Goal: Task Accomplishment & Management: Manage account settings

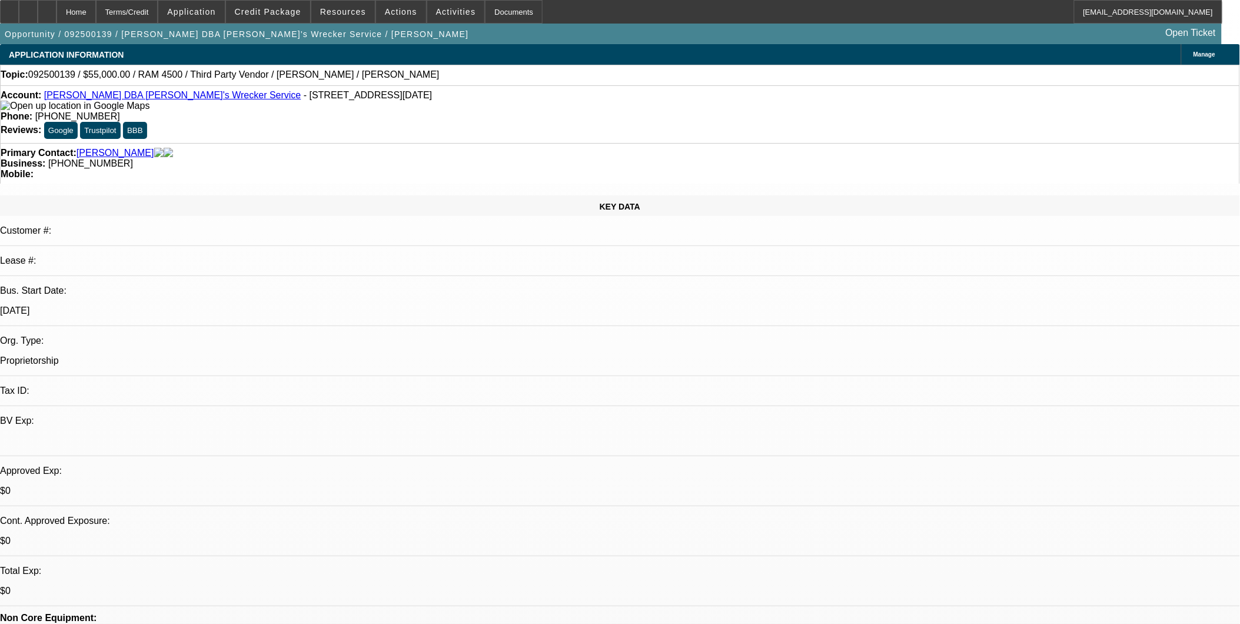
select select "0"
select select "2"
select select "0.1"
select select "4"
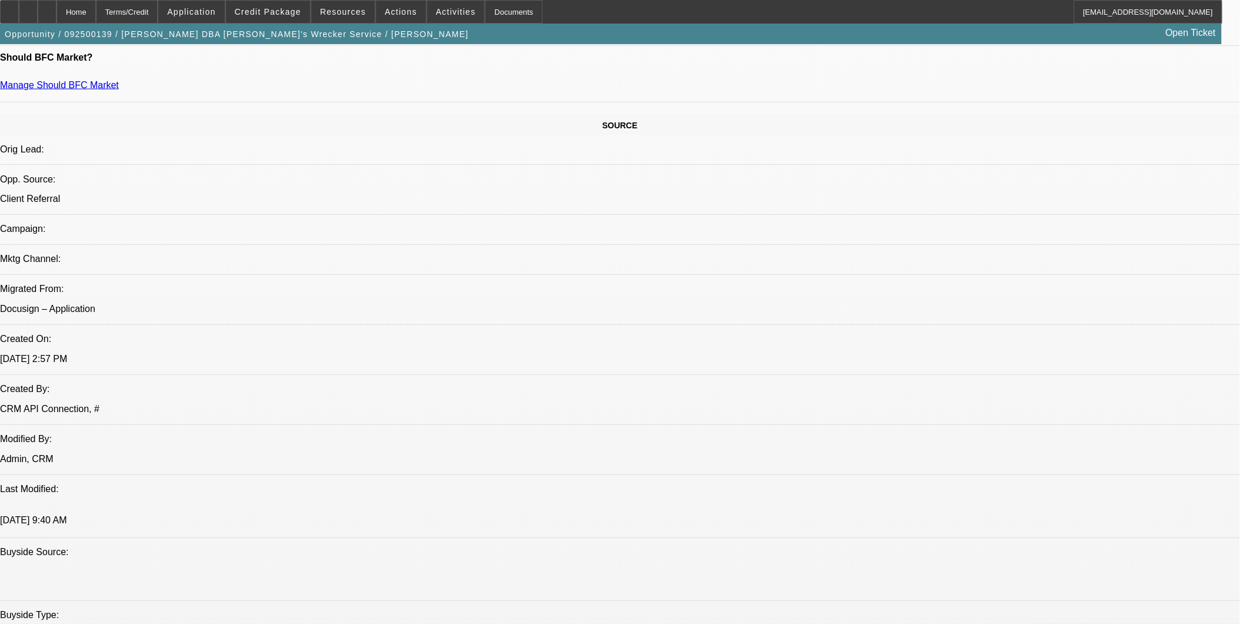
scroll to position [589, 0]
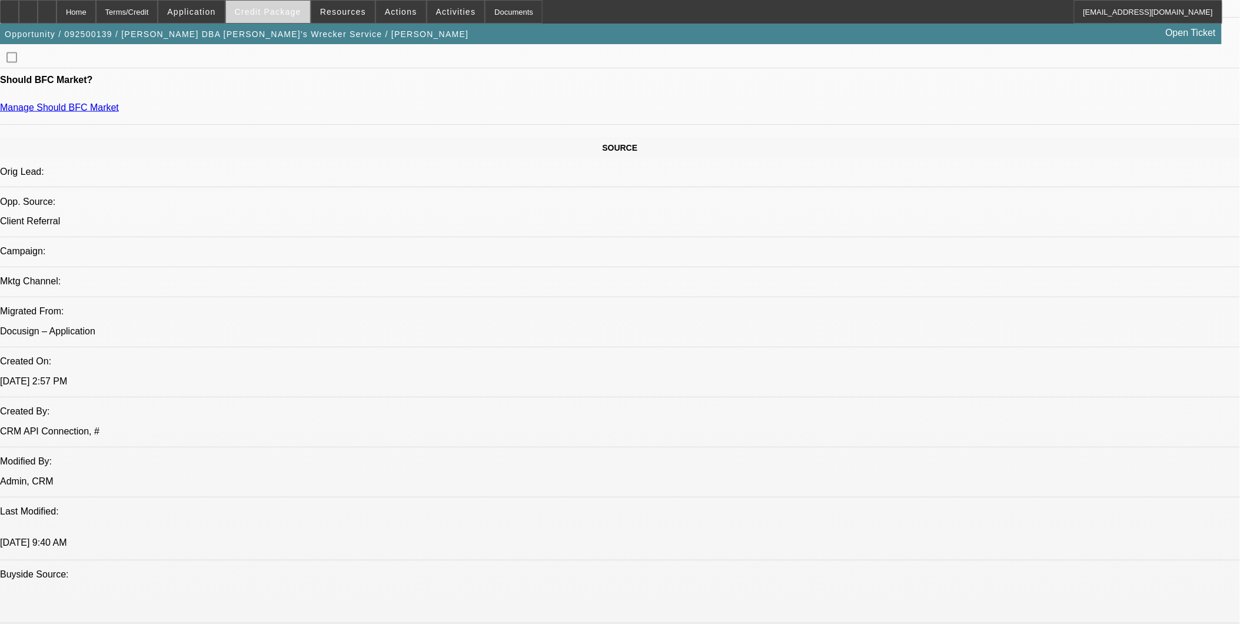
click at [290, 8] on span "Credit Package" at bounding box center [268, 11] width 67 height 9
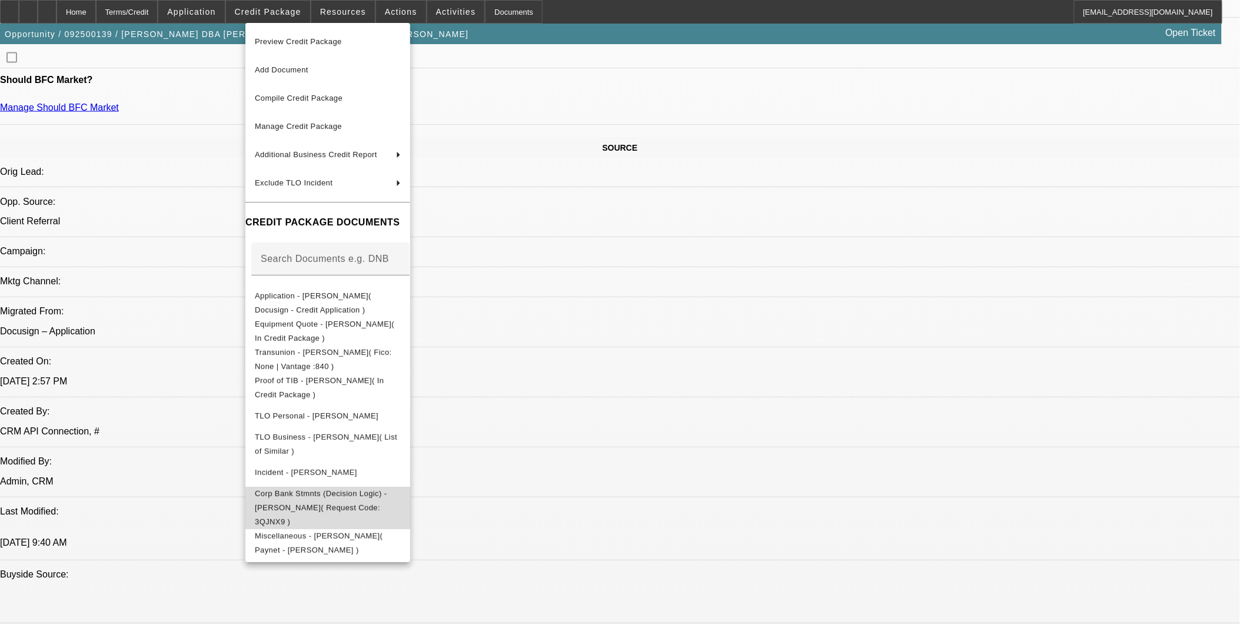
click at [357, 497] on span "Corp Bank Stmnts (Decision Logic) - Andrew Mokoro( Request Code: 3QJNX9 )" at bounding box center [321, 507] width 132 height 37
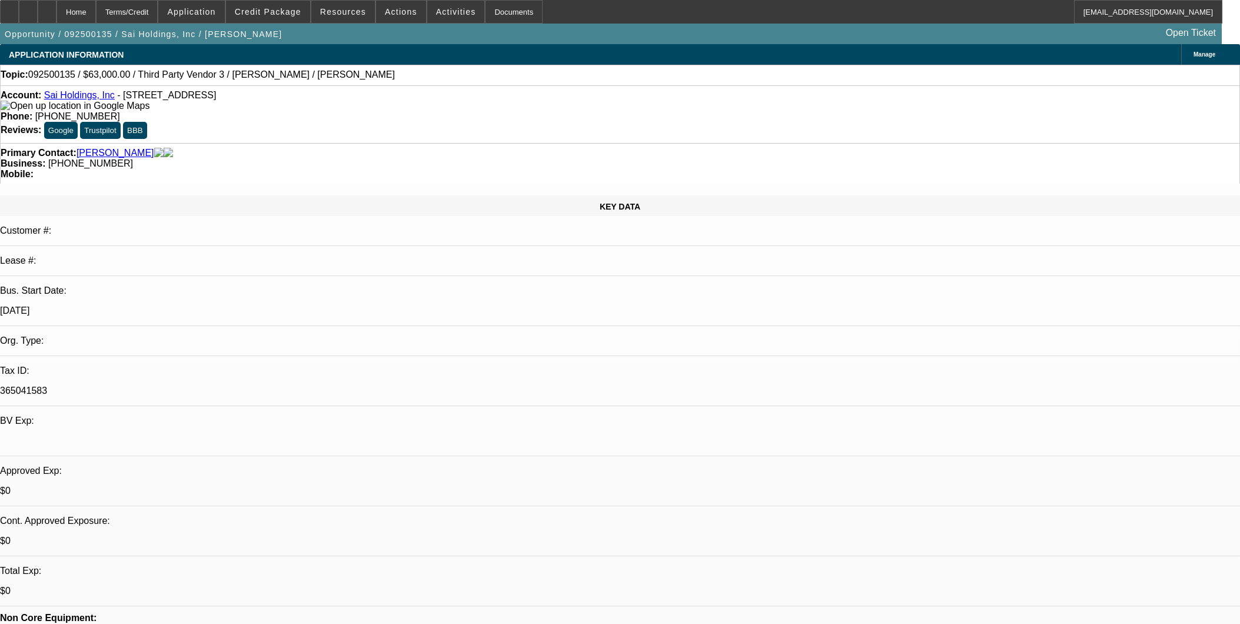
select select "0"
select select "2"
select select "0.1"
select select "4"
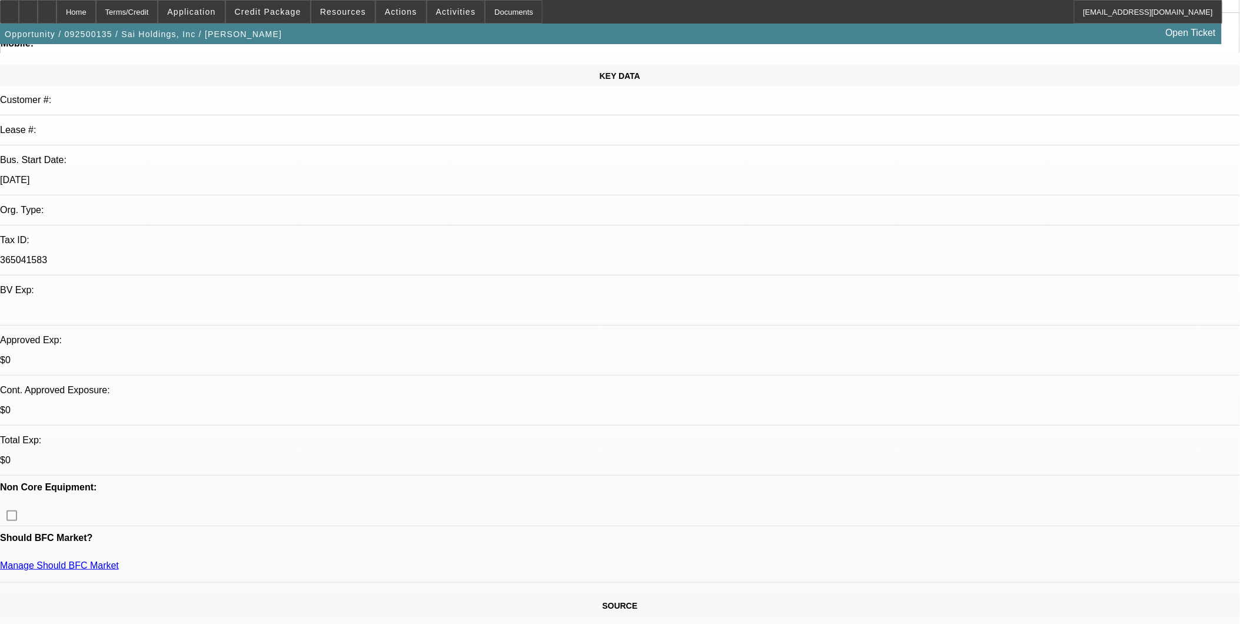
scroll to position [131, 0]
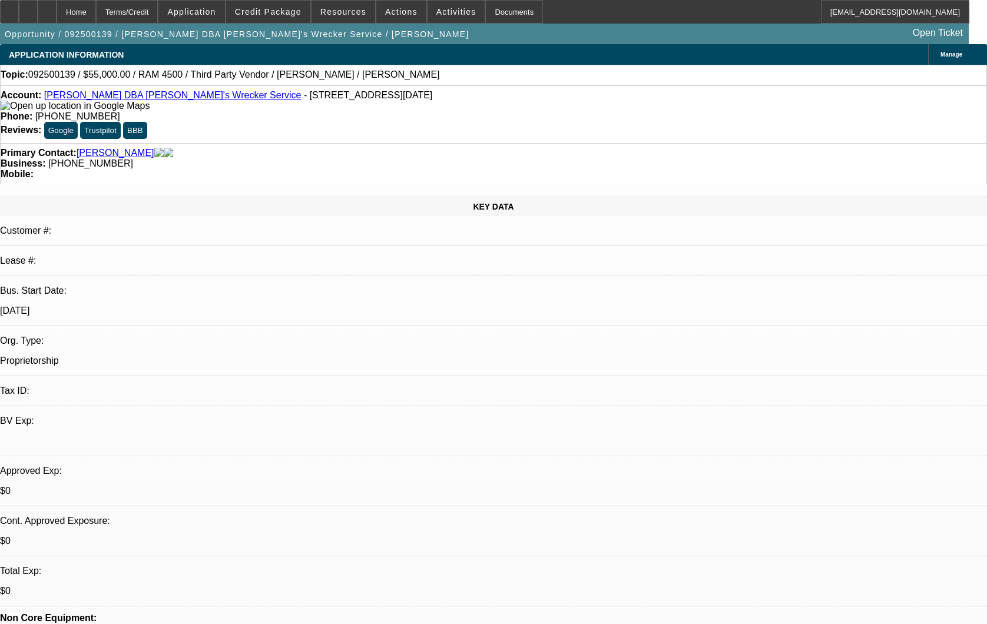
select select "0"
select select "2"
select select "0.1"
select select "4"
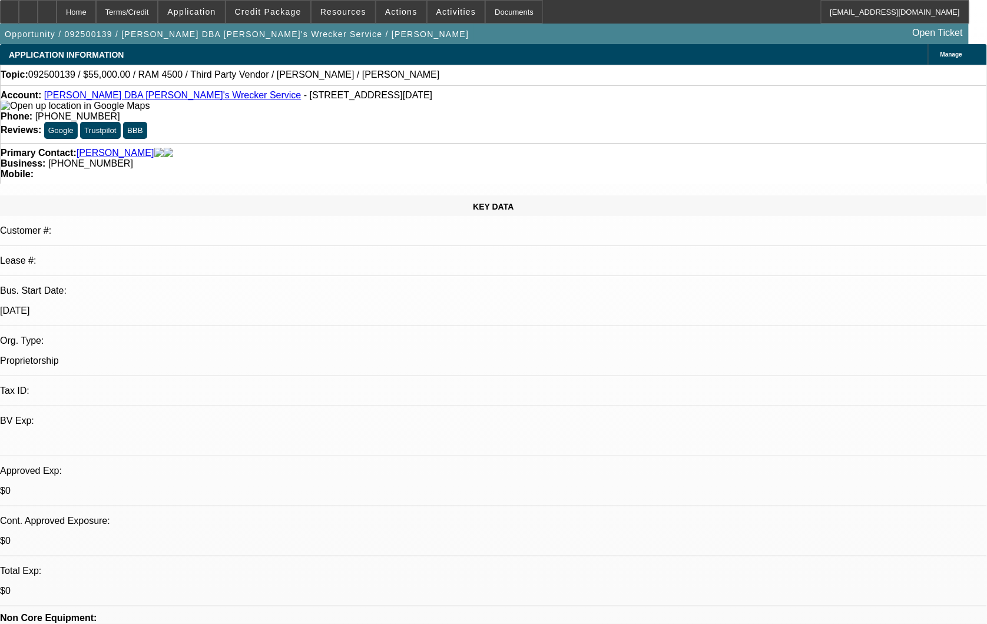
drag, startPoint x: 785, startPoint y: 306, endPoint x: 757, endPoint y: 308, distance: 28.3
copy td "3QJNX9"
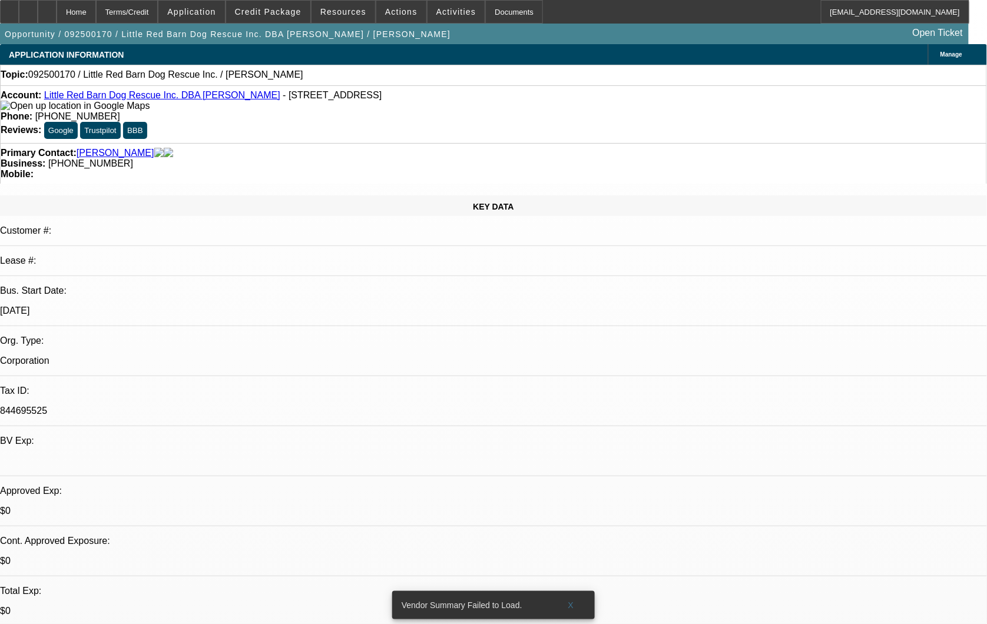
select select "0"
select select "2"
select select "0.1"
select select "1"
select select "2"
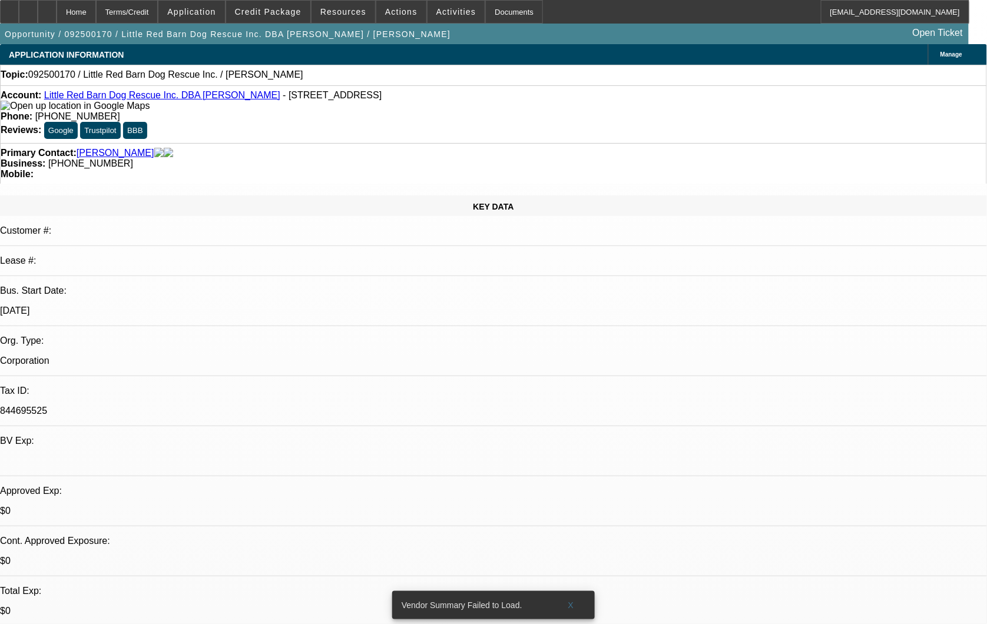
select select "4"
drag, startPoint x: 539, startPoint y: 361, endPoint x: 532, endPoint y: 355, distance: 9.6
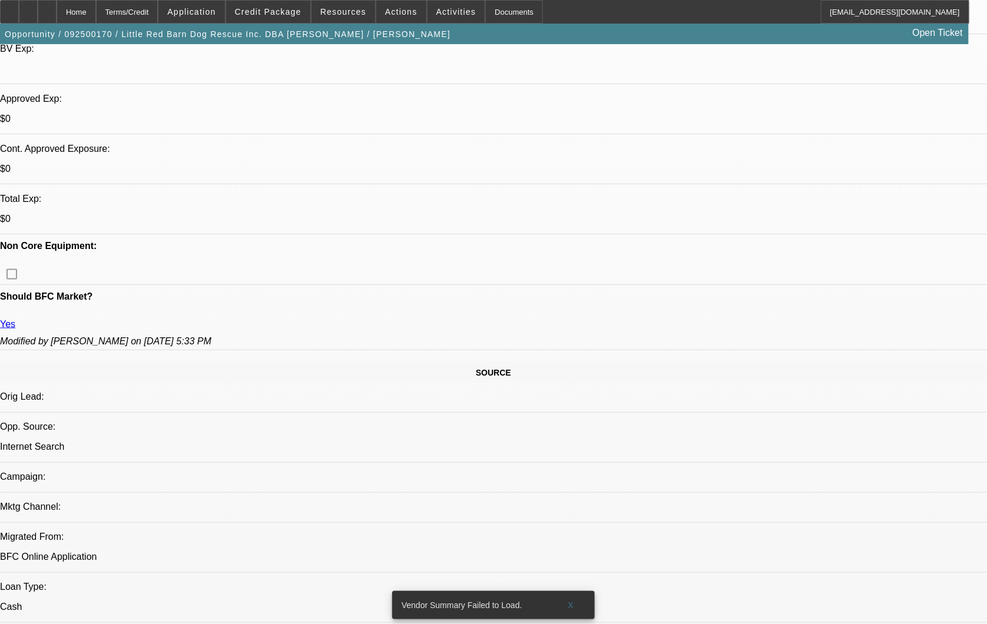
scroll to position [589, 0]
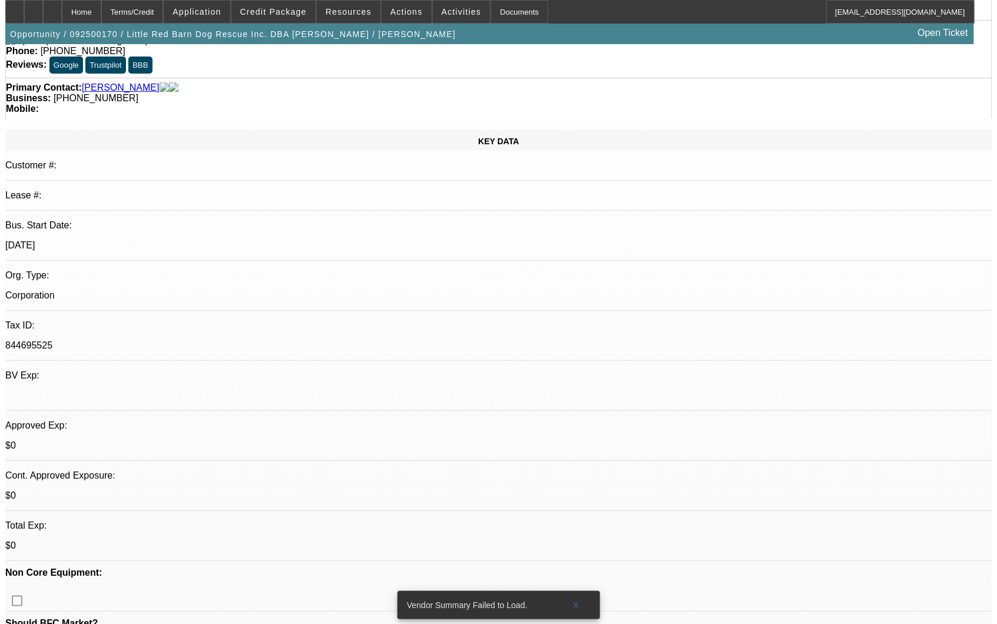
scroll to position [0, 0]
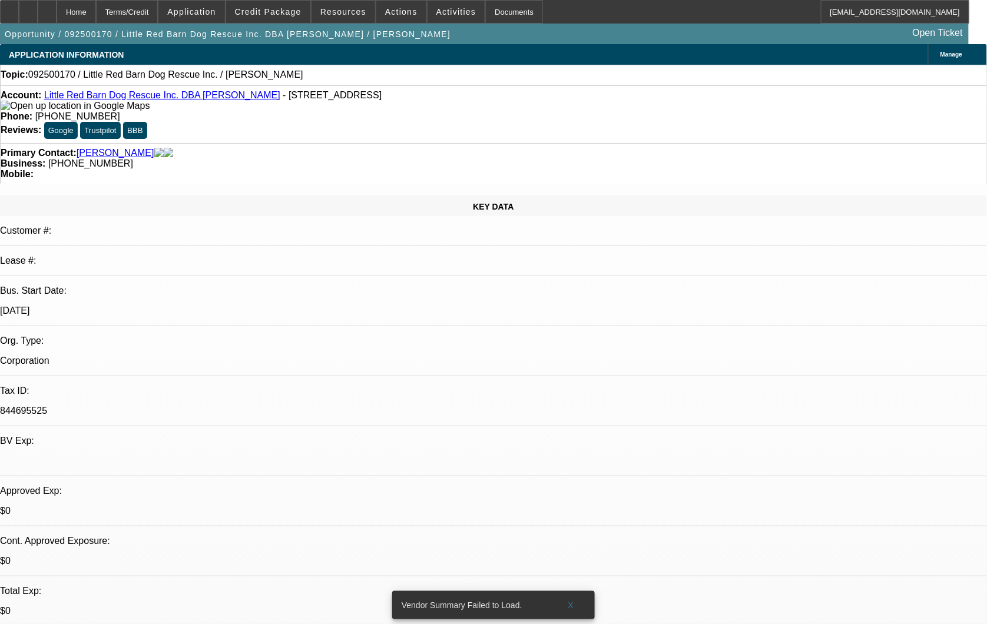
click at [188, 97] on link "Little Red Barn Dog Rescue Inc. DBA Maureen Mlejnek" at bounding box center [162, 95] width 236 height 10
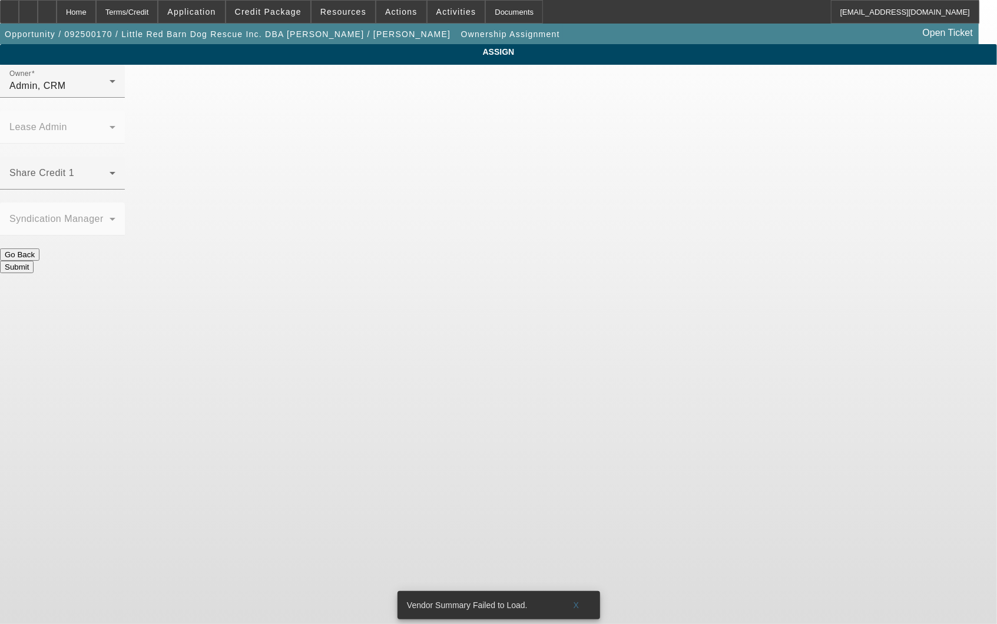
click at [109, 93] on div "Admin, CRM" at bounding box center [59, 86] width 100 height 14
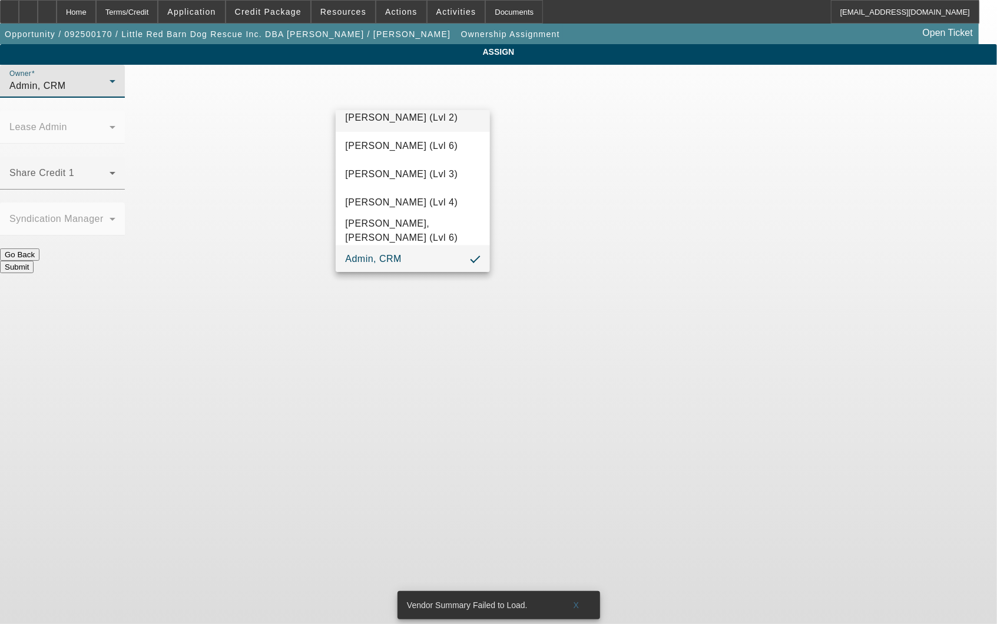
scroll to position [1728, 0]
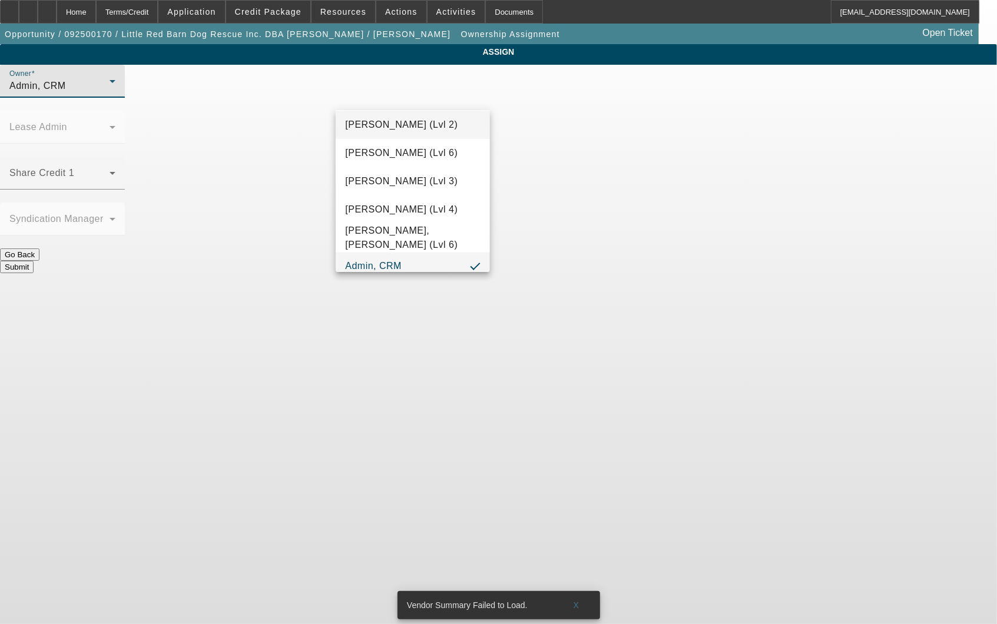
click at [403, 128] on span "Urbanowski, Logan (Lvl 2)" at bounding box center [401, 125] width 112 height 14
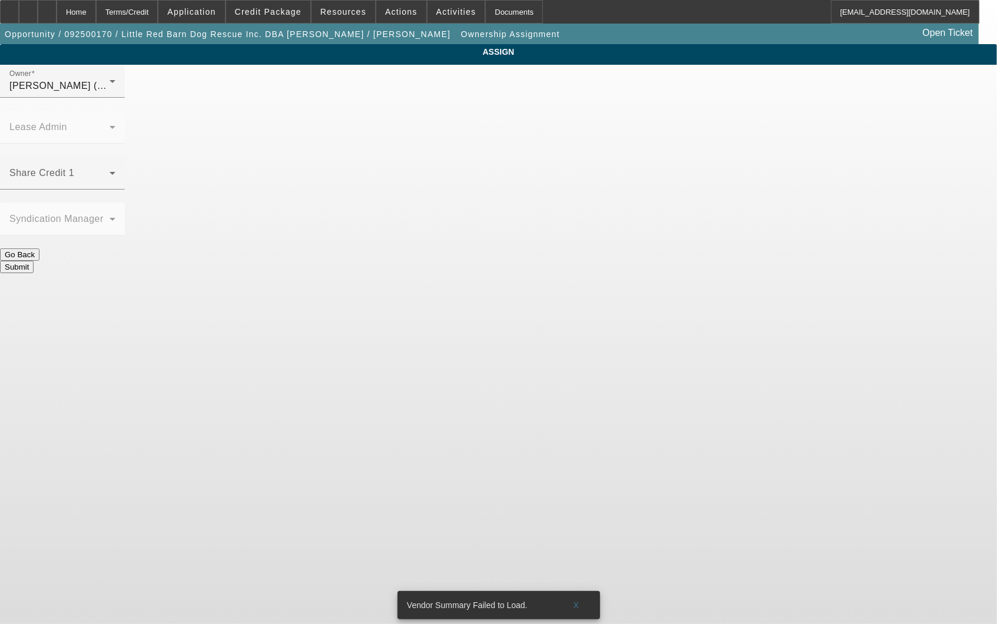
click at [34, 261] on button "Submit" at bounding box center [17, 267] width 34 height 12
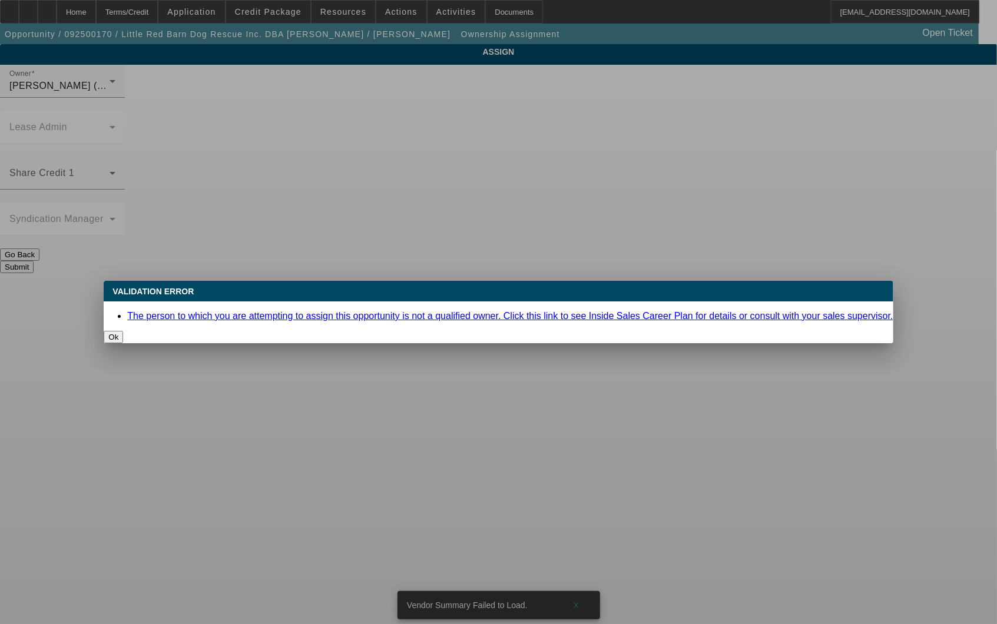
click at [123, 331] on button "Ok" at bounding box center [113, 337] width 19 height 12
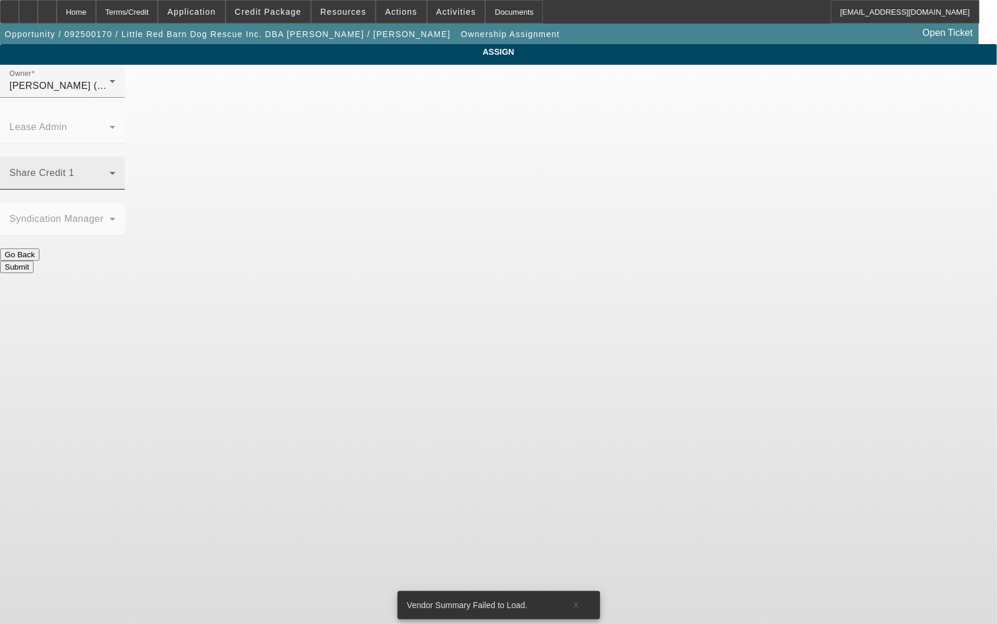
click at [115, 157] on div "Share Credit 1" at bounding box center [62, 173] width 106 height 33
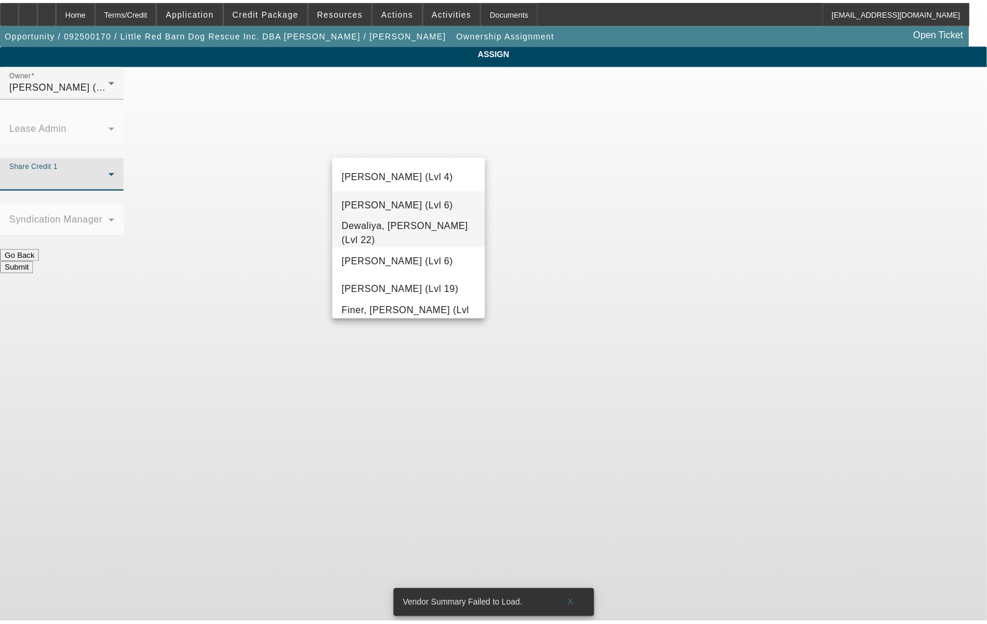
scroll to position [284, 0]
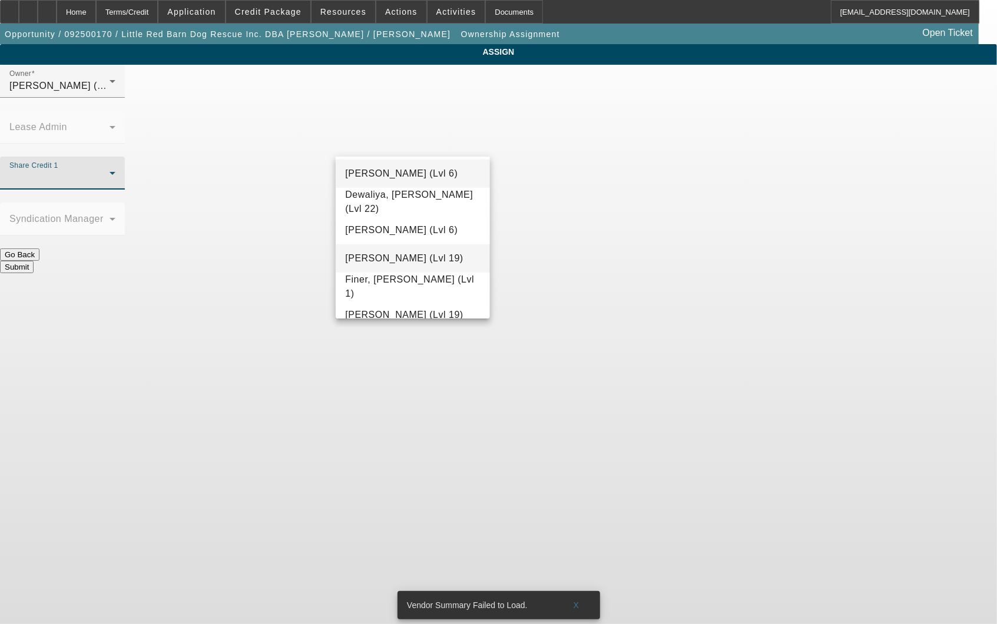
click at [398, 264] on span "Dunphy, Sean (Lvl 19)" at bounding box center [404, 258] width 118 height 14
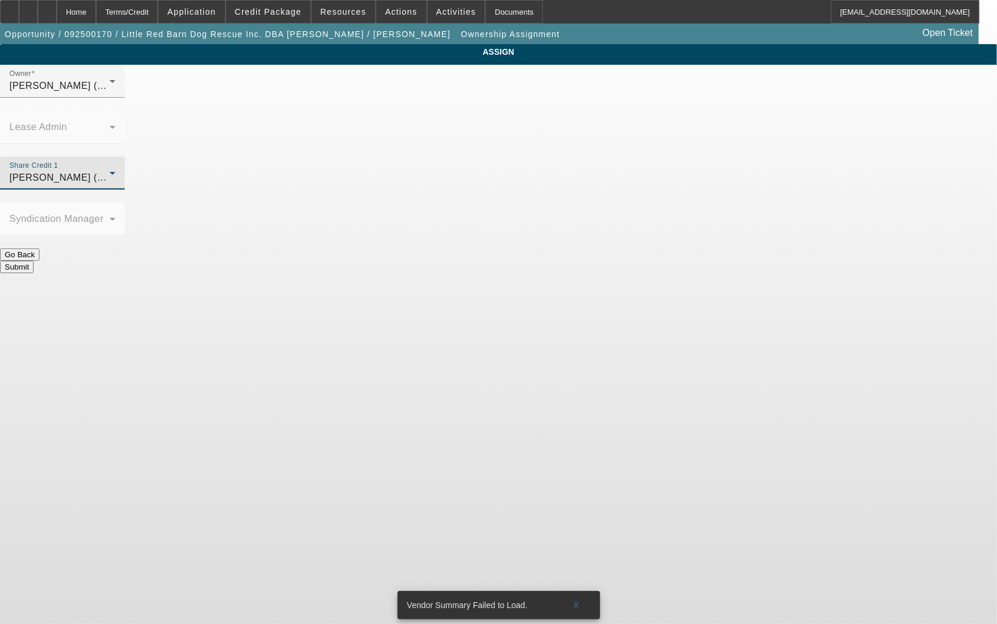
click at [34, 261] on button "Submit" at bounding box center [17, 267] width 34 height 12
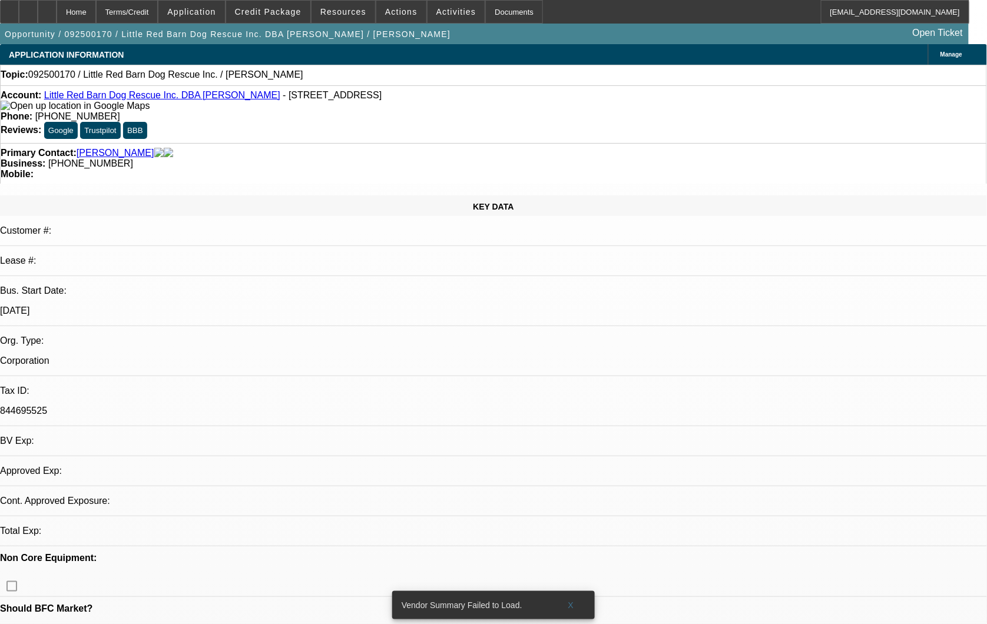
select select "0"
select select "2"
select select "0.1"
select select "4"
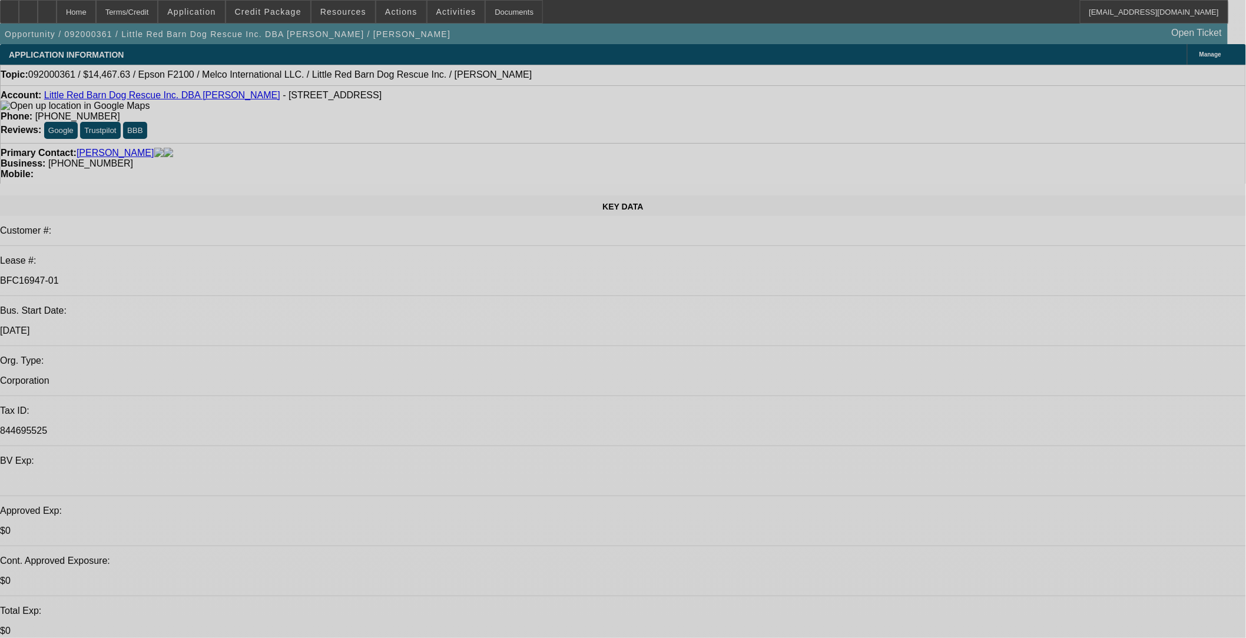
select select "0"
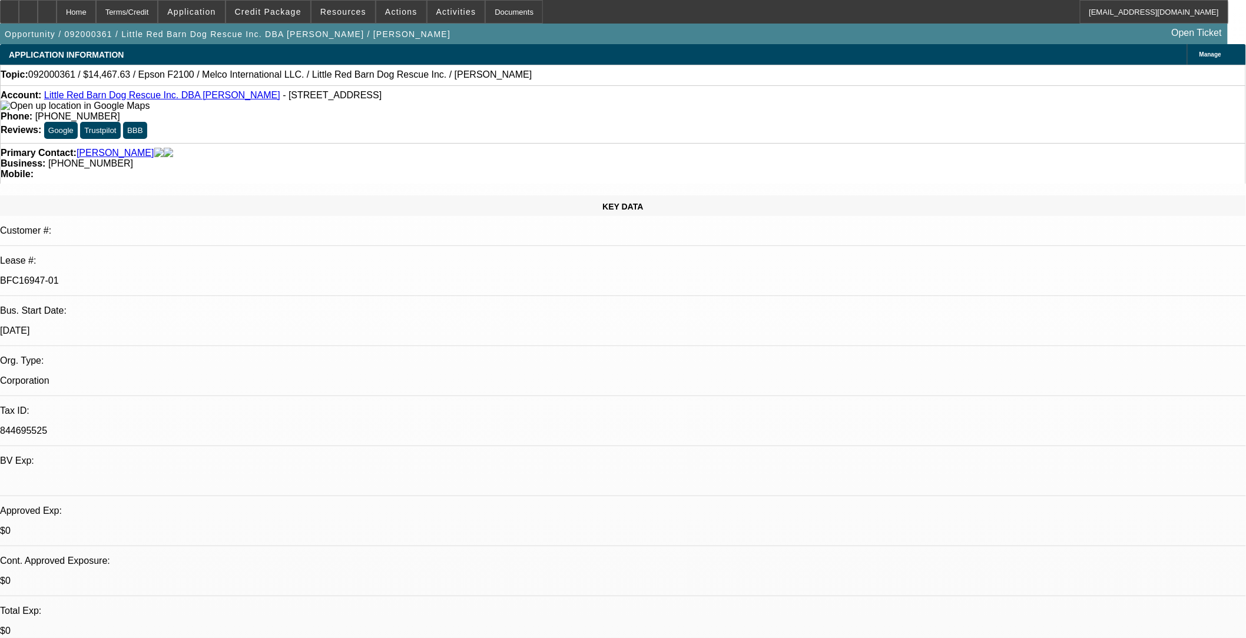
select select "2"
select select "0"
select select "2"
select select "0"
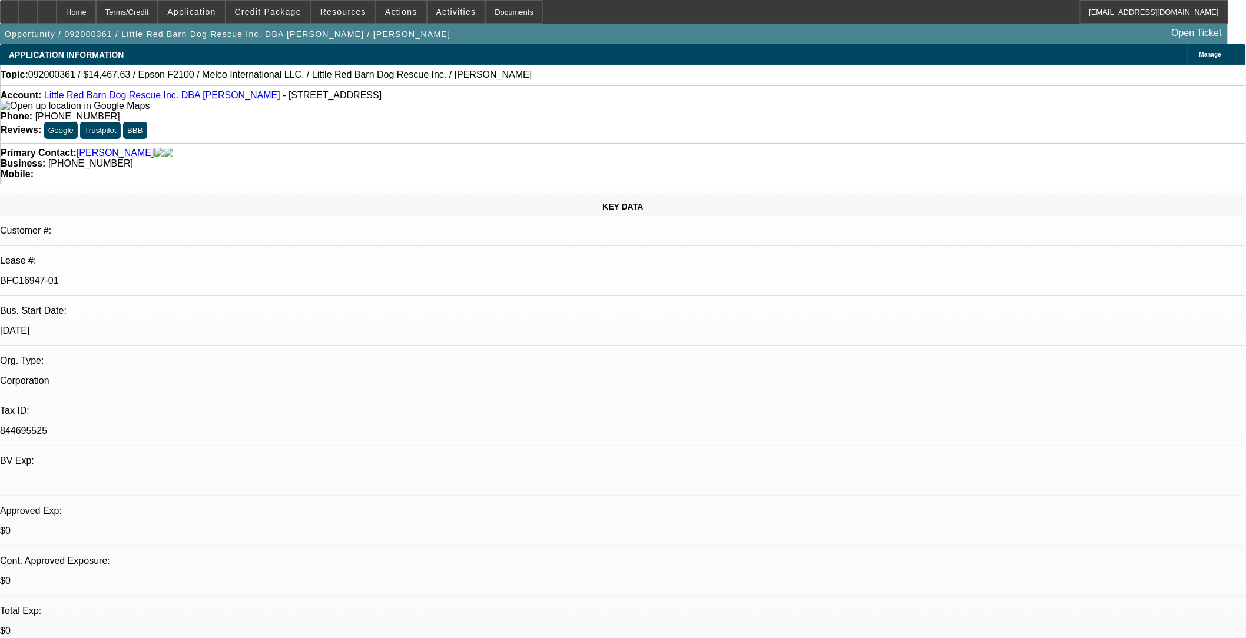
select select "0"
select select "2"
select select "0"
select select "1"
select select "2"
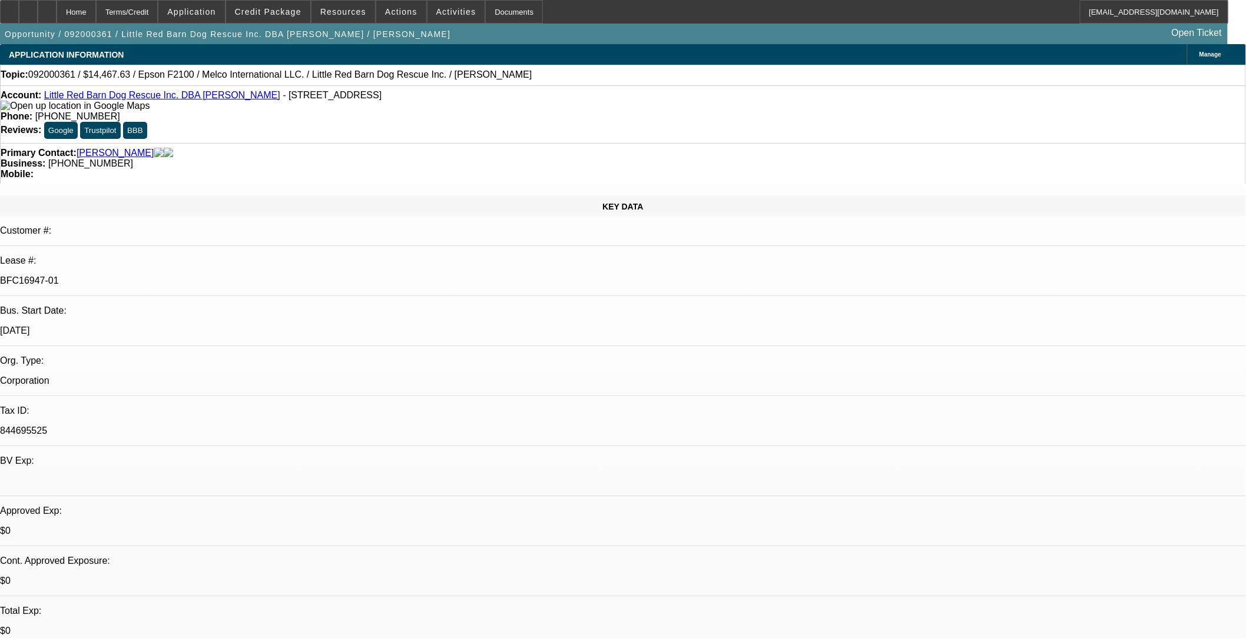
select select "6"
select select "1"
select select "2"
select select "6"
select select "1"
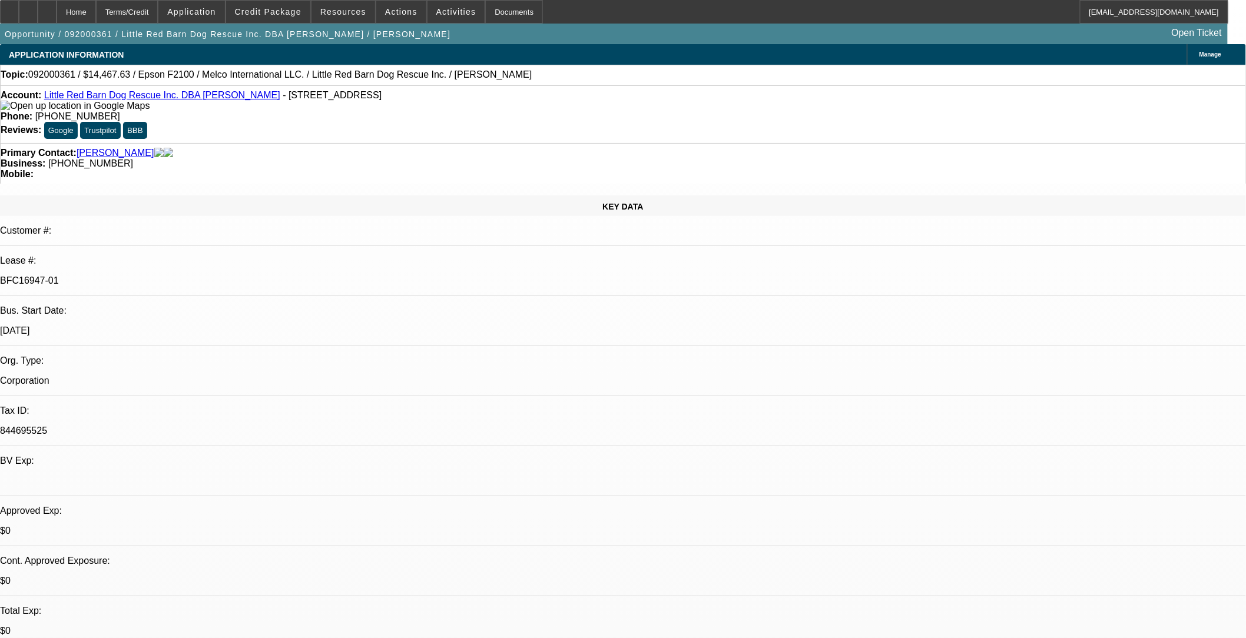
select select "2"
select select "6"
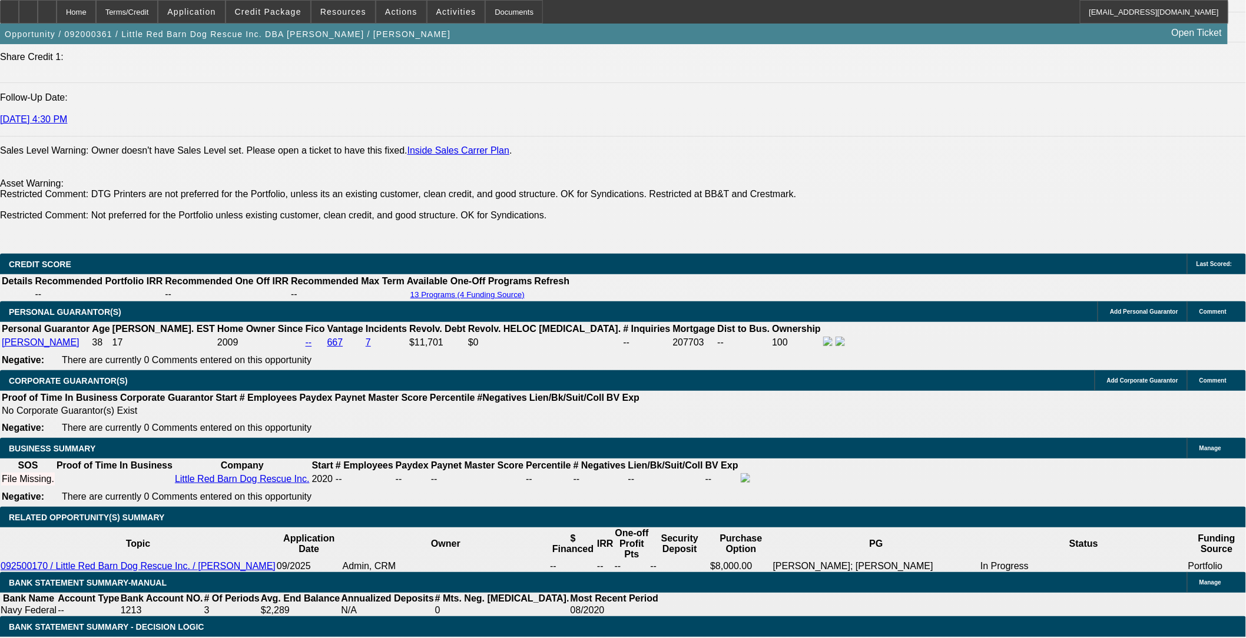
scroll to position [1635, 0]
